Goal: Information Seeking & Learning: Learn about a topic

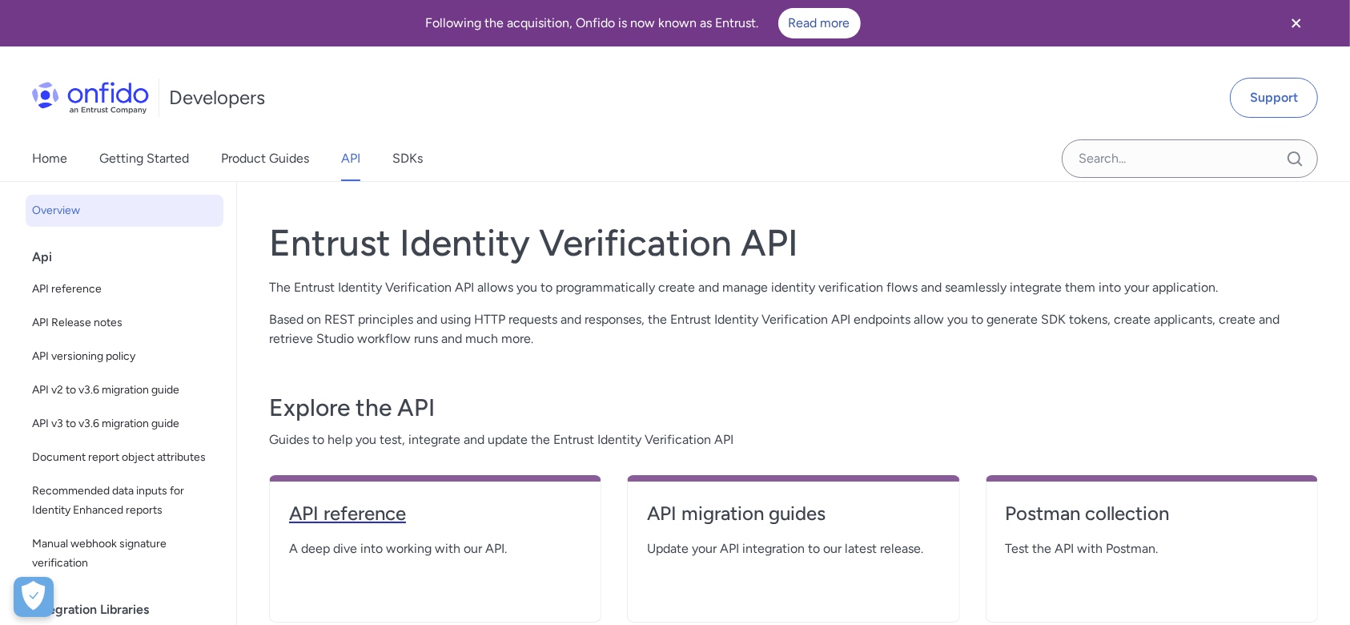
click at [325, 519] on h4 "API reference" at bounding box center [435, 513] width 292 height 26
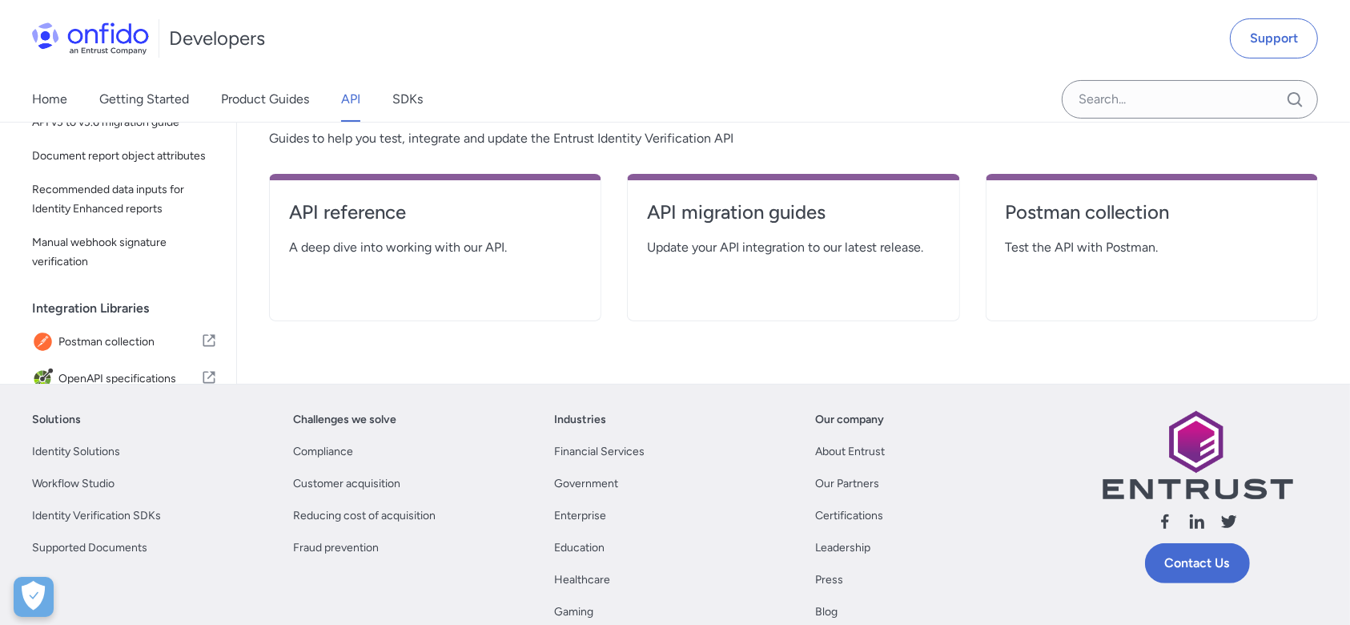
scroll to position [320, 0]
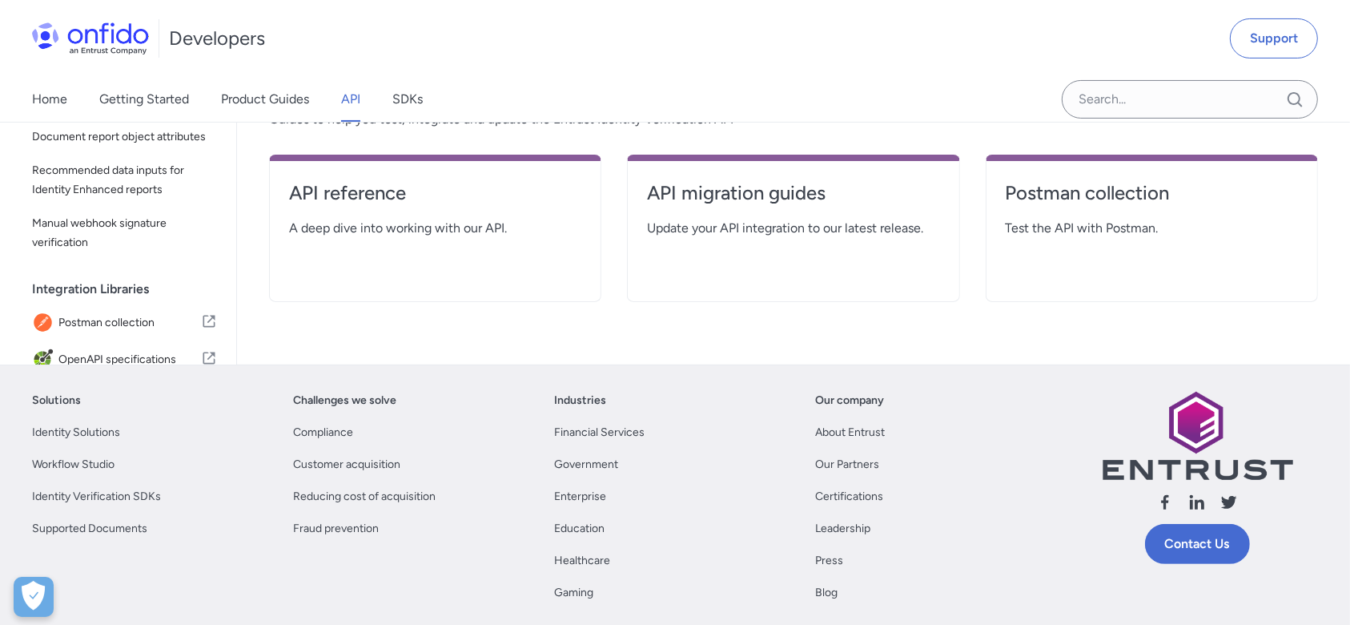
select select "http"
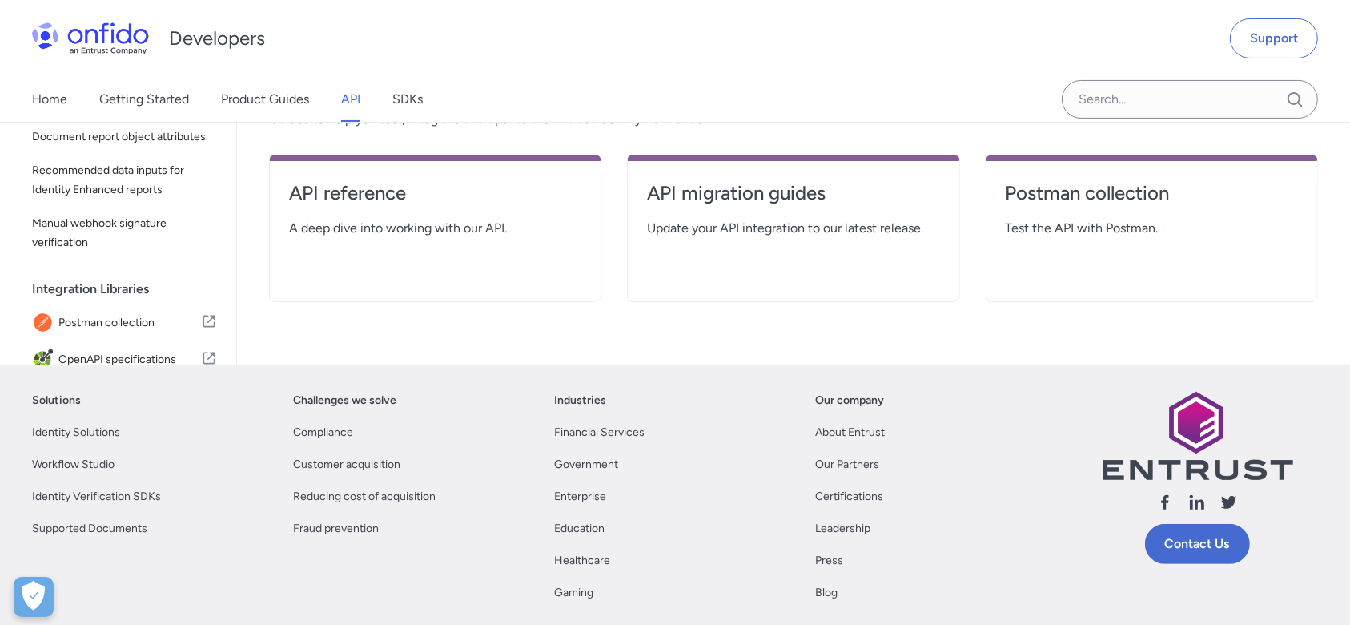
select select "http"
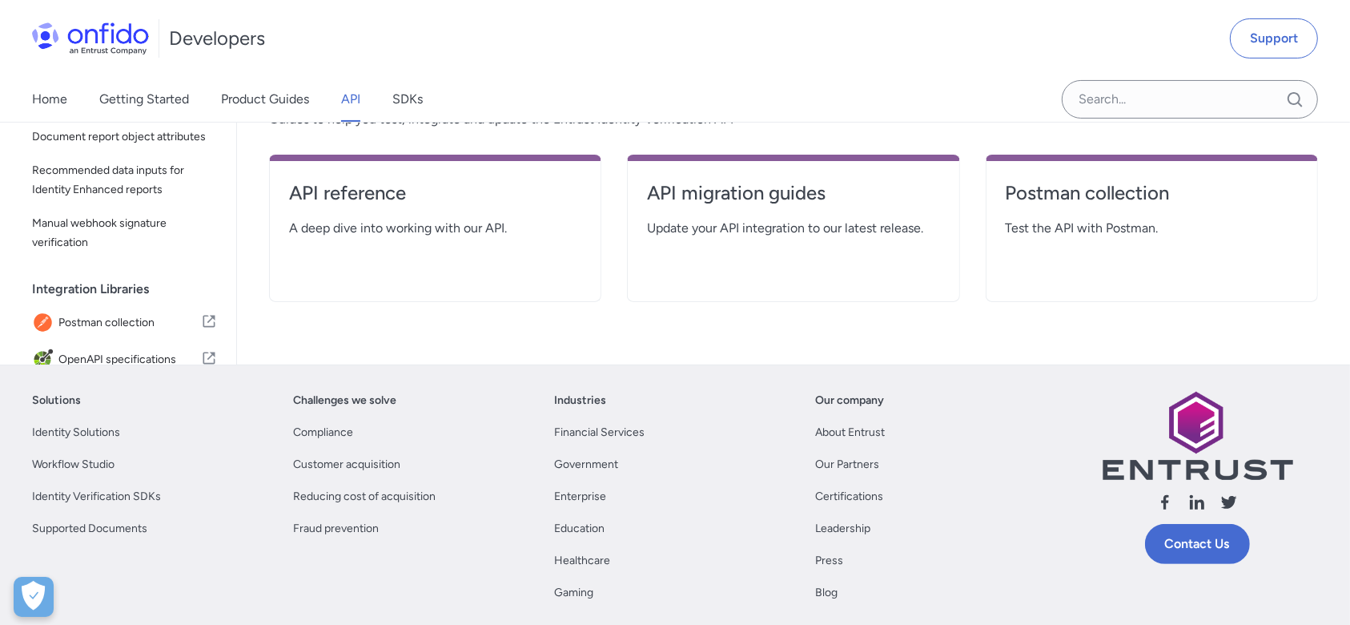
select select "http"
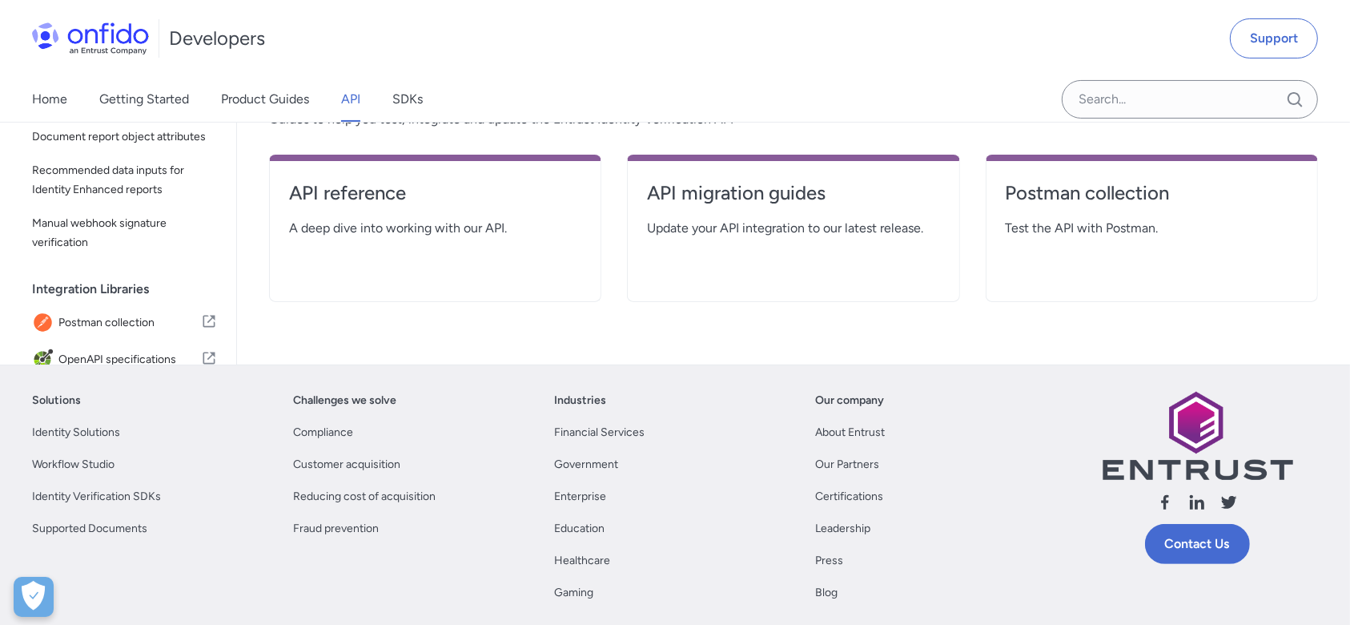
select select "http"
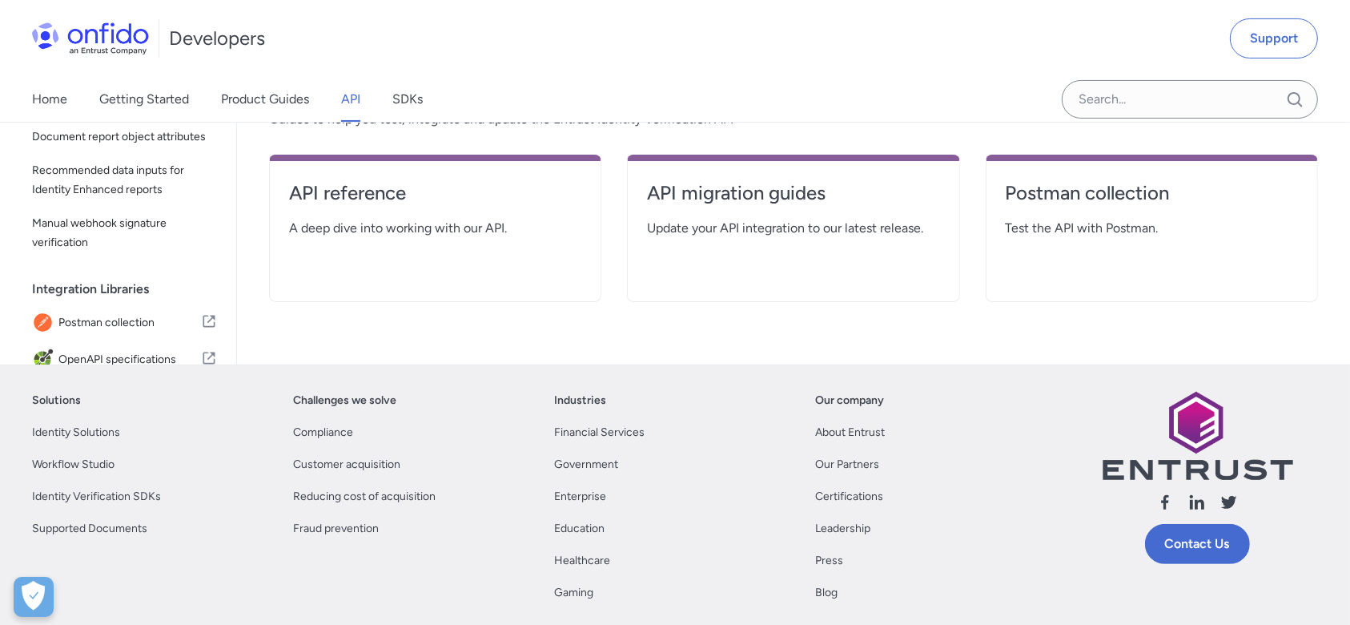
select select "http"
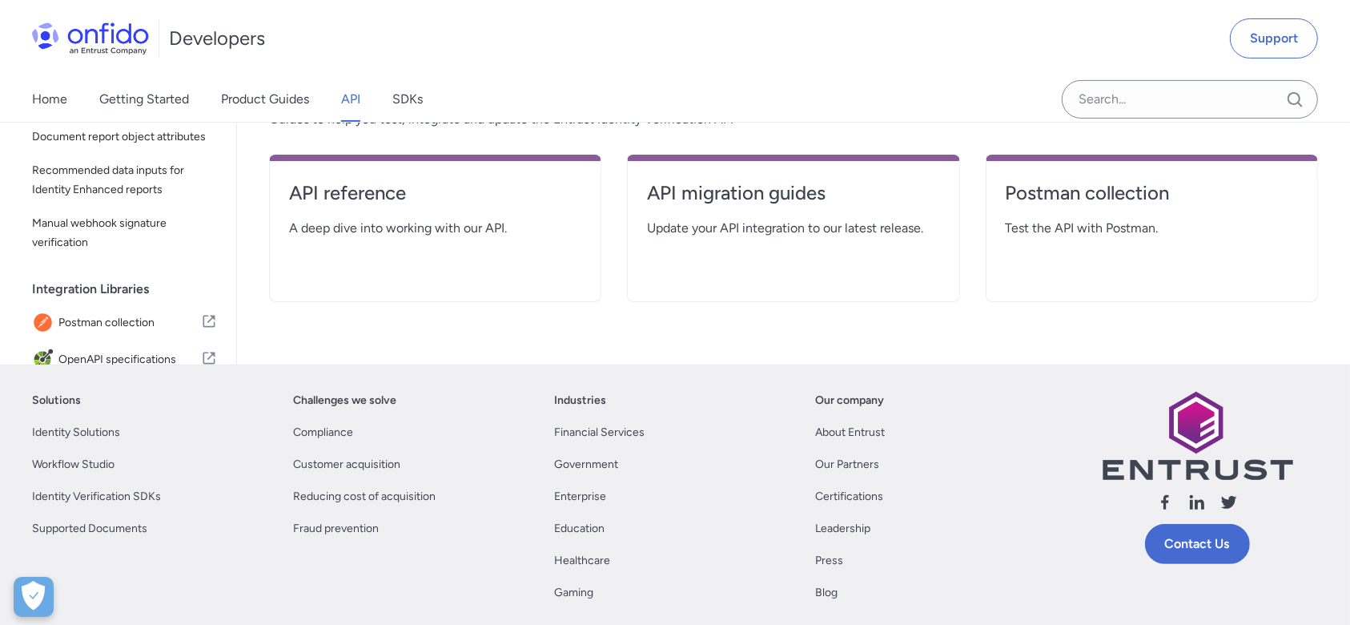
select select "http"
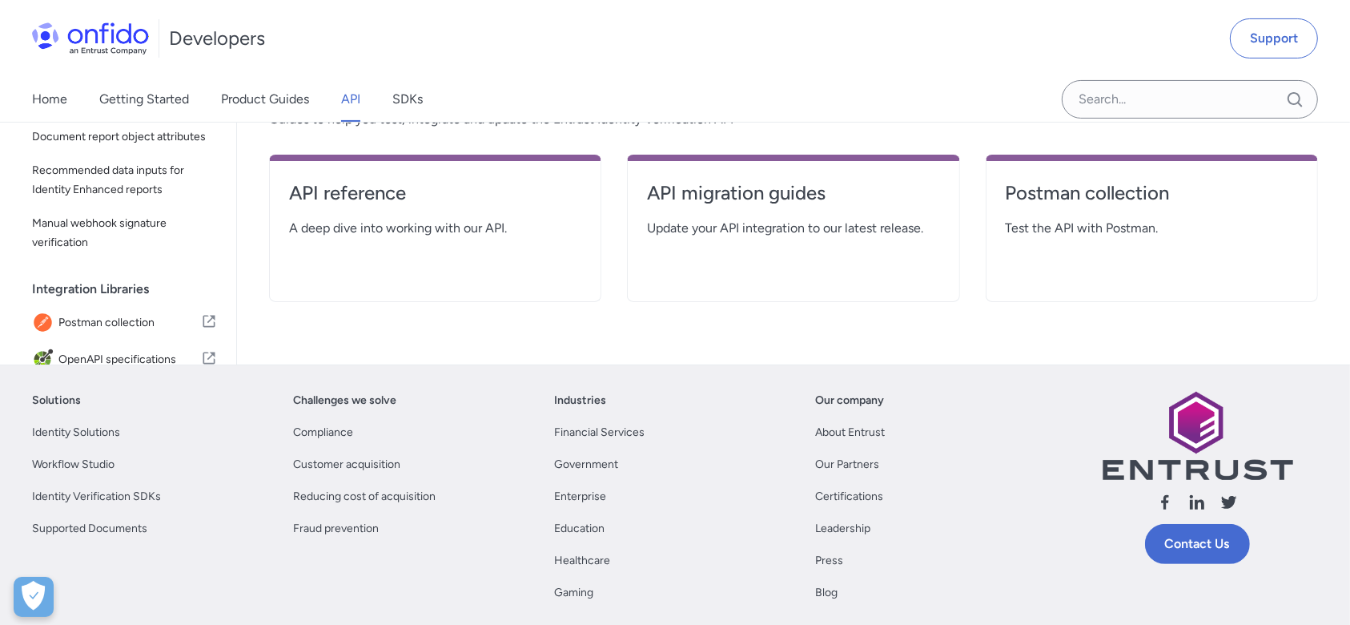
select select "http"
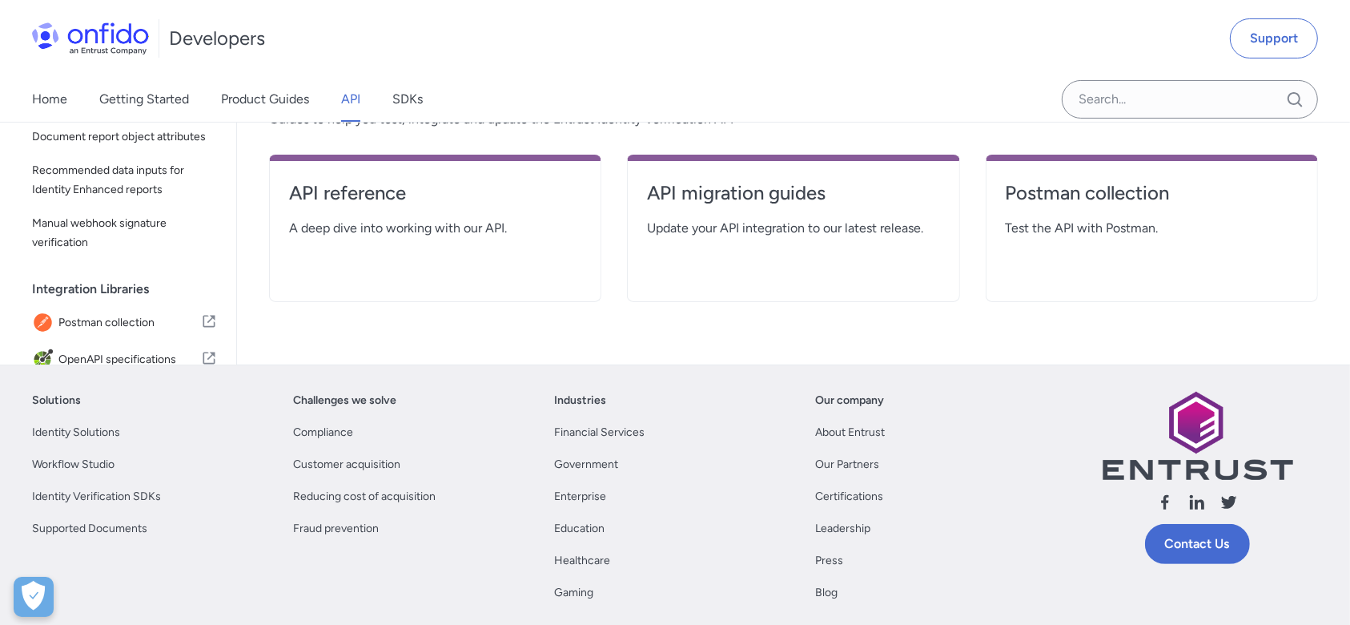
select select "http"
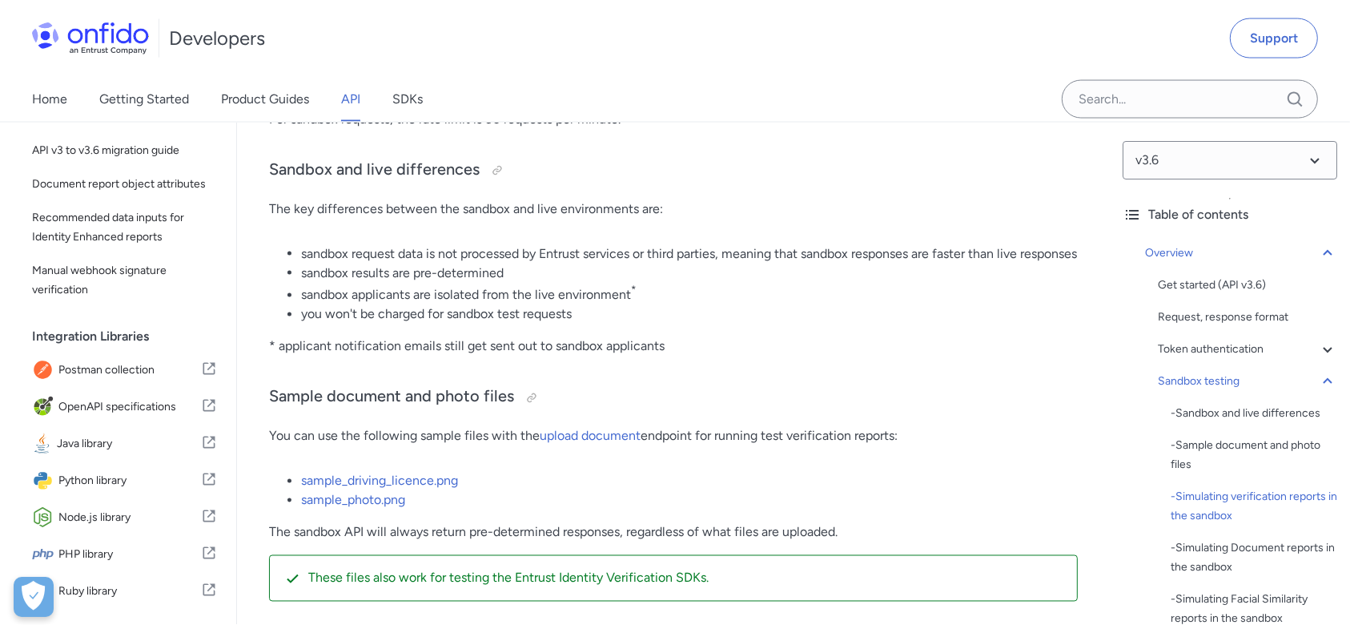
scroll to position [3203, 0]
